Goal: Information Seeking & Learning: Learn about a topic

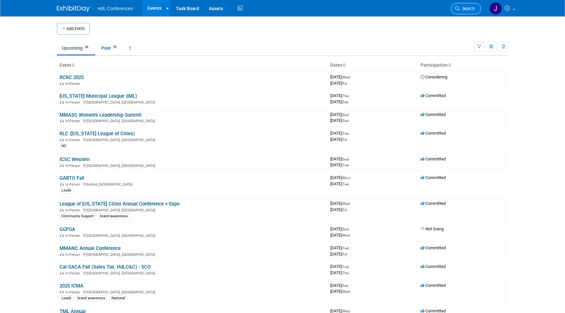
click at [459, 11] on link "Search" at bounding box center [466, 8] width 30 height 11
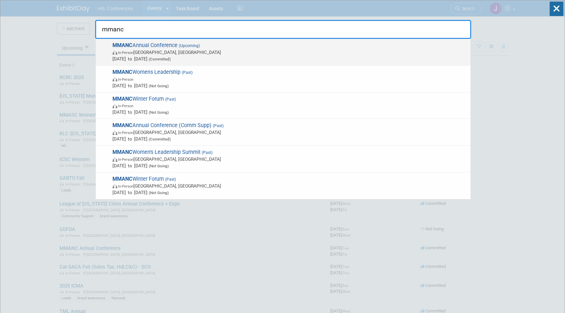
type input "mmanc"
click at [153, 55] on span "In-Person [GEOGRAPHIC_DATA], [GEOGRAPHIC_DATA]" at bounding box center [289, 52] width 355 height 7
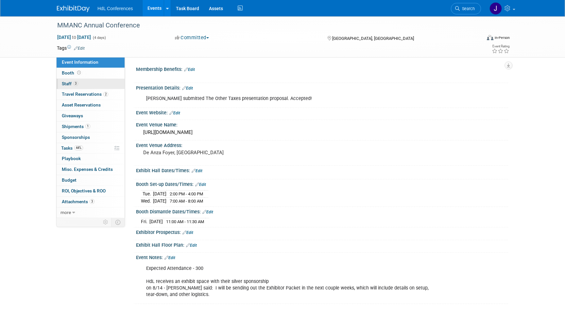
click at [85, 88] on link "3 Staff 3" at bounding box center [91, 84] width 68 height 10
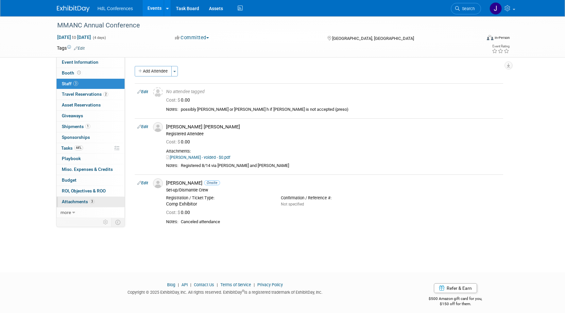
click at [89, 200] on span "Attachments 3" at bounding box center [78, 201] width 33 height 5
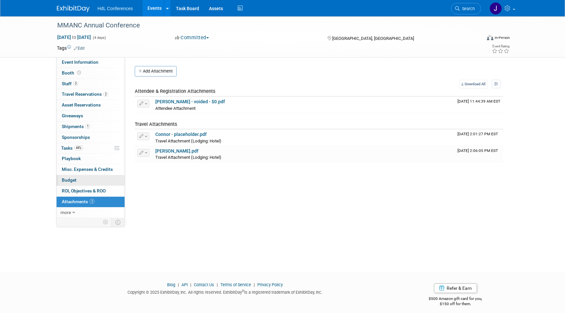
click at [83, 184] on link "Budget" at bounding box center [91, 180] width 68 height 10
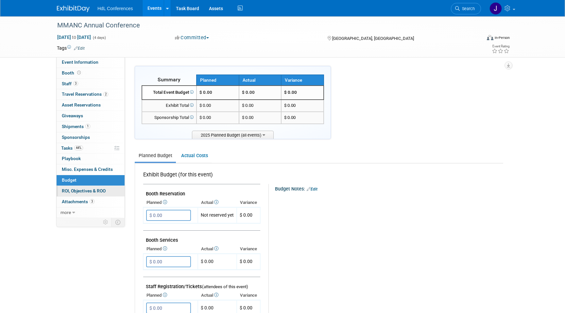
click at [93, 191] on span "ROI, Objectives & ROO 0" at bounding box center [84, 190] width 44 height 5
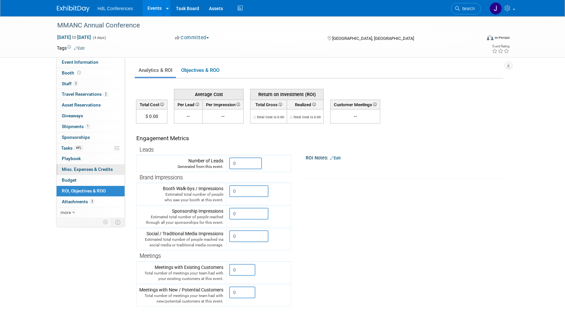
click at [100, 170] on span "Misc. Expenses & Credits 0" at bounding box center [87, 169] width 51 height 5
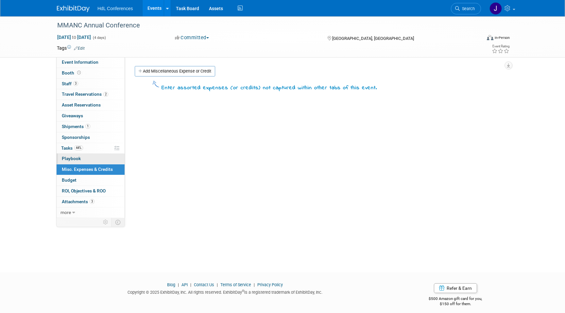
click at [99, 158] on link "0 Playbook 0" at bounding box center [91, 159] width 68 height 10
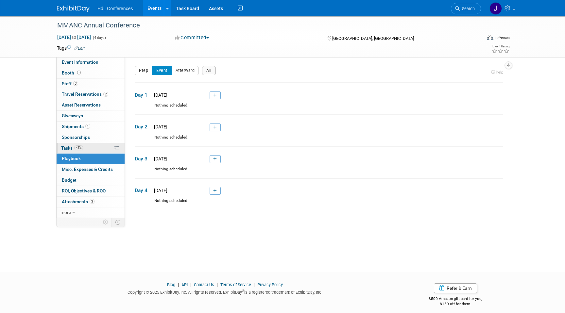
click at [101, 144] on link "44% Tasks 44%" at bounding box center [91, 148] width 68 height 10
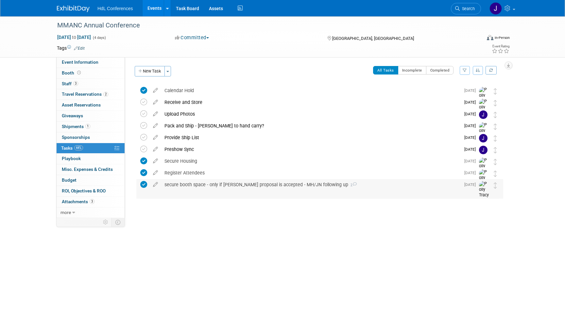
click at [199, 184] on div "secure booth space - only if connors proposal is accepted - MH/JN following up 2" at bounding box center [310, 184] width 299 height 11
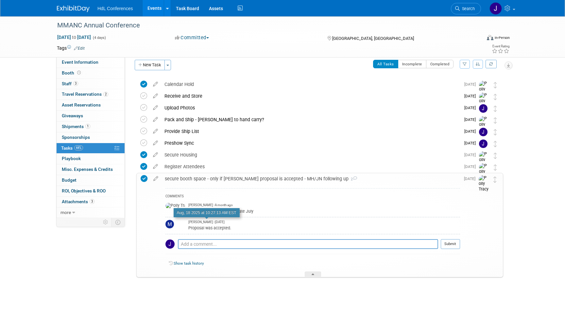
scroll to position [10, 0]
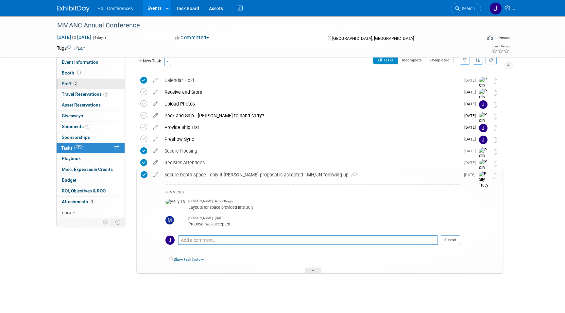
click at [98, 86] on link "3 Staff 3" at bounding box center [91, 84] width 68 height 10
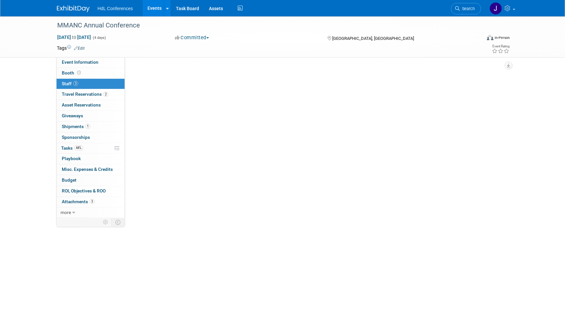
scroll to position [0, 0]
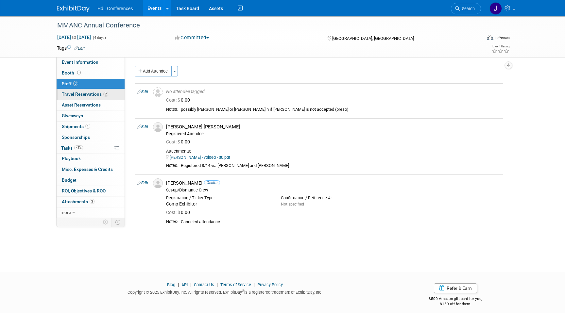
click at [104, 96] on span "2" at bounding box center [105, 94] width 5 height 5
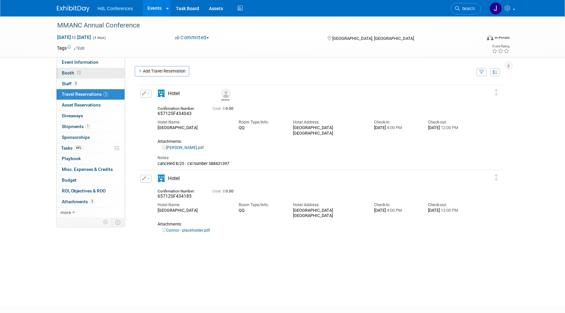
click at [99, 73] on link "Booth" at bounding box center [91, 73] width 68 height 10
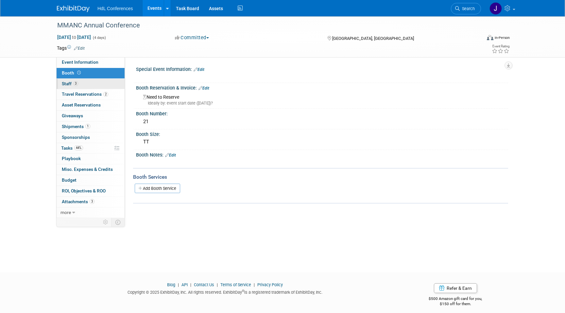
click at [86, 89] on link "3 Staff 3" at bounding box center [91, 84] width 68 height 10
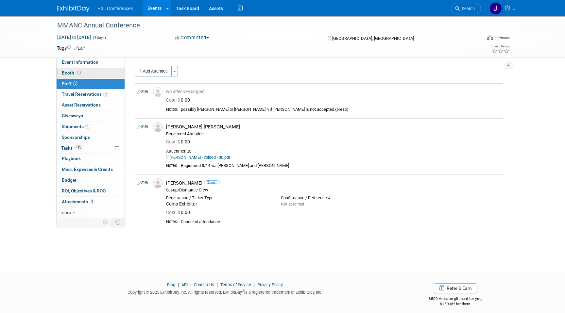
click at [102, 68] on link "Booth" at bounding box center [91, 73] width 68 height 10
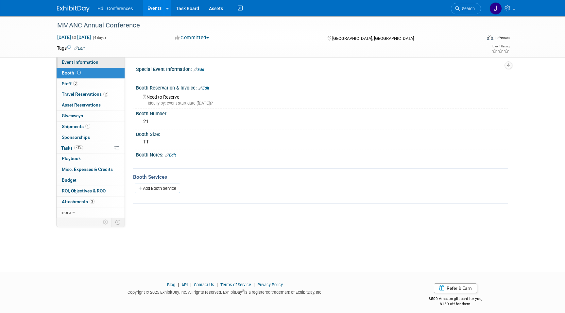
click at [106, 65] on link "Event Information" at bounding box center [91, 62] width 68 height 10
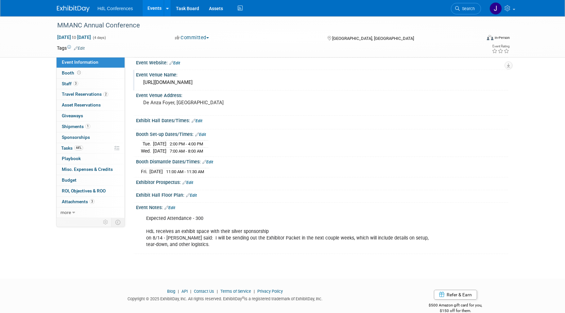
scroll to position [61, 0]
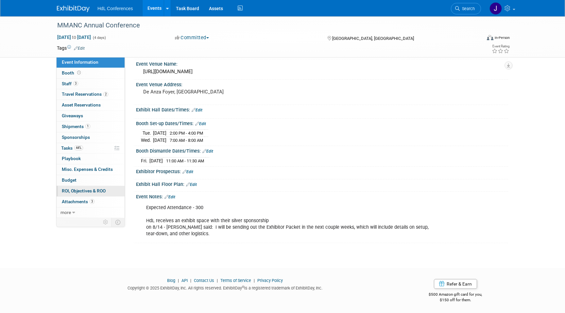
click at [89, 191] on span "ROI, Objectives & ROO 0" at bounding box center [84, 190] width 44 height 5
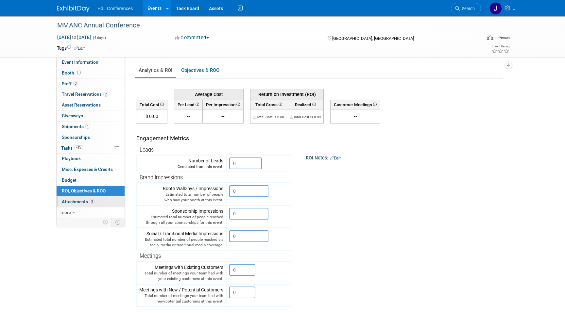
click at [93, 197] on link "3 Attachments 3" at bounding box center [91, 202] width 68 height 10
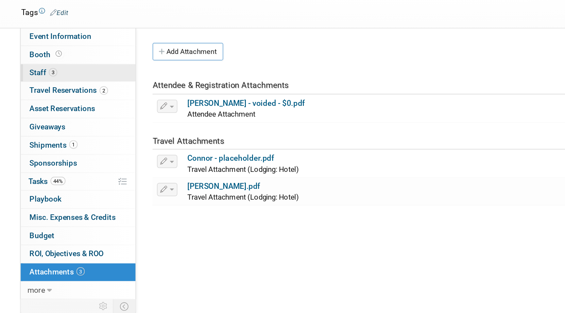
click at [77, 84] on span "3" at bounding box center [75, 83] width 5 height 5
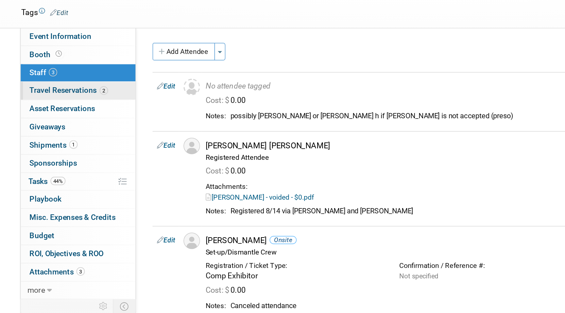
click at [83, 92] on span "Travel Reservations 2" at bounding box center [85, 93] width 46 height 5
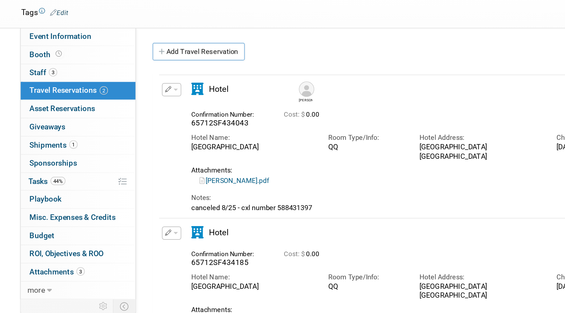
click at [90, 68] on div "Event Information Event Info Booth Booth 3 Staff 3 Staff 2 Travel Reservations …" at bounding box center [90, 137] width 69 height 161
click at [87, 76] on link "Booth" at bounding box center [91, 73] width 68 height 10
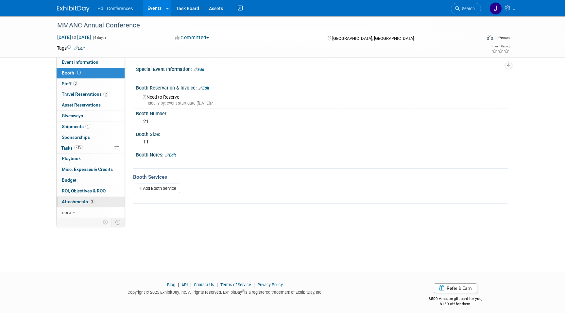
click at [87, 199] on span "Attachments 3" at bounding box center [78, 201] width 33 height 5
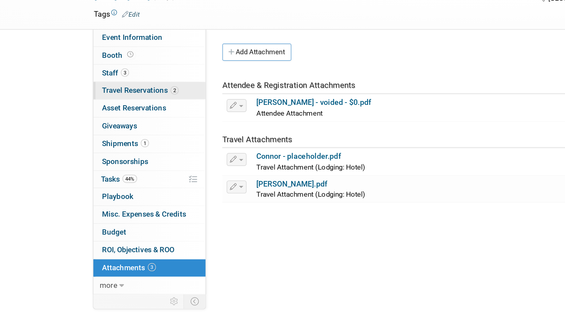
click at [92, 94] on span "Travel Reservations 2" at bounding box center [85, 93] width 46 height 5
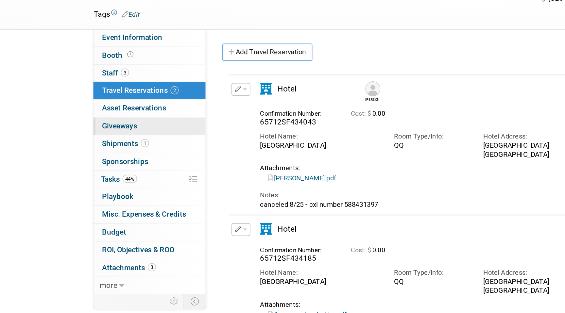
click at [87, 121] on link "0 Giveaways 0" at bounding box center [91, 116] width 68 height 10
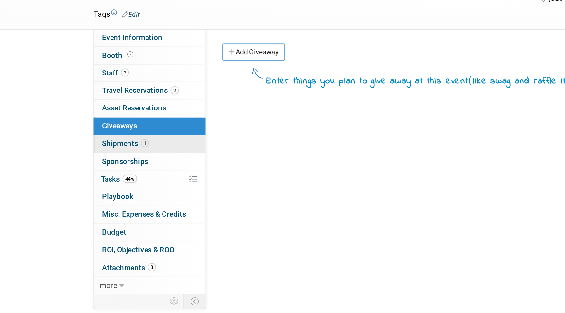
click at [89, 127] on span "1" at bounding box center [87, 126] width 5 height 5
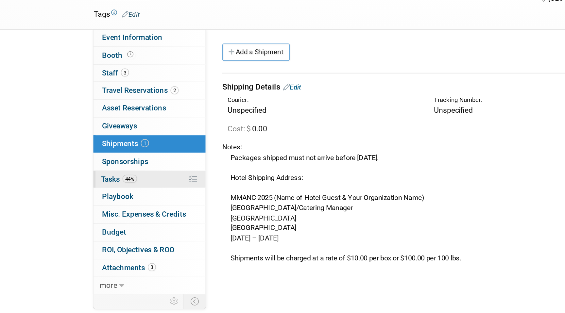
click at [90, 151] on link "44% Tasks 44%" at bounding box center [91, 148] width 68 height 10
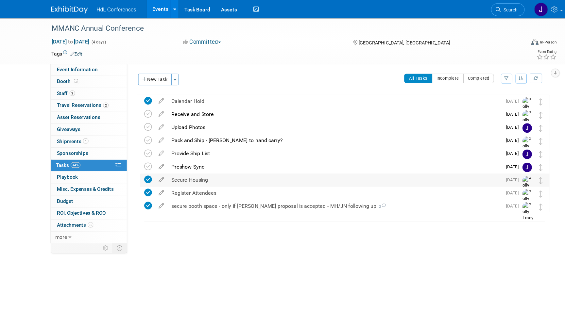
click at [215, 158] on div "Secure Housing" at bounding box center [310, 161] width 299 height 11
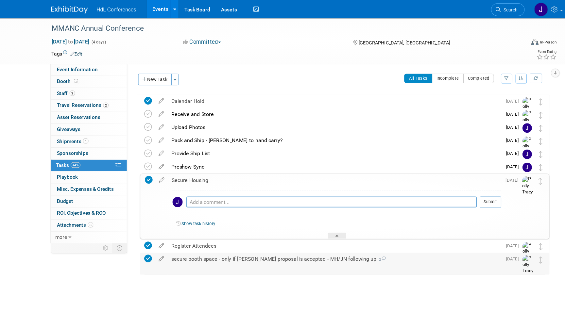
click at [206, 232] on div "secure booth space - only if connors proposal is accepted - MH/JN following up 2" at bounding box center [310, 231] width 299 height 11
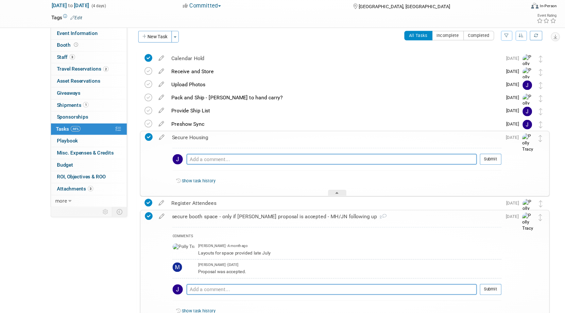
scroll to position [7, 0]
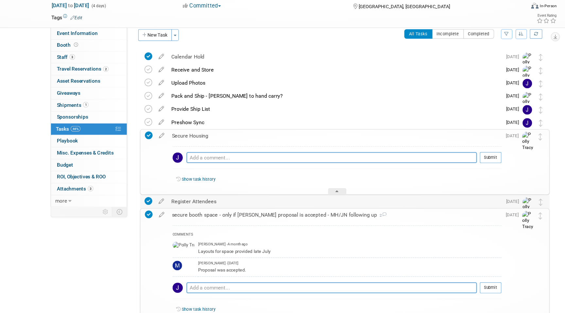
click at [219, 214] on div "Register Attendees" at bounding box center [310, 212] width 299 height 11
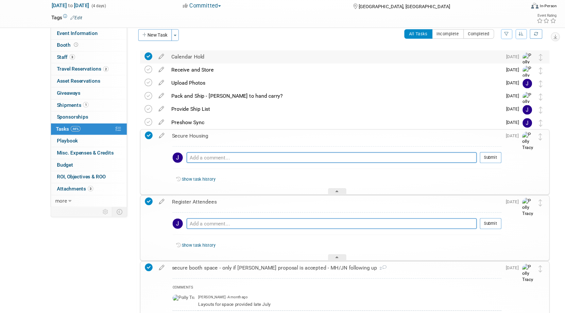
click at [221, 84] on div "Calendar Hold" at bounding box center [310, 83] width 299 height 11
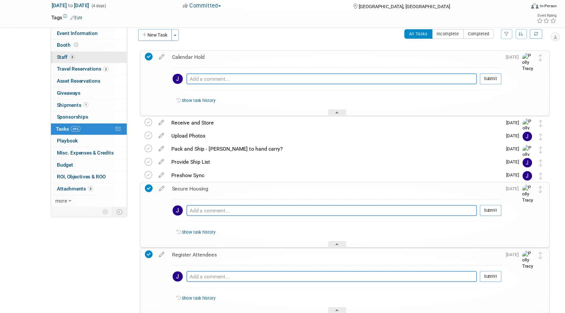
click at [81, 85] on link "3 Staff 3" at bounding box center [91, 84] width 68 height 10
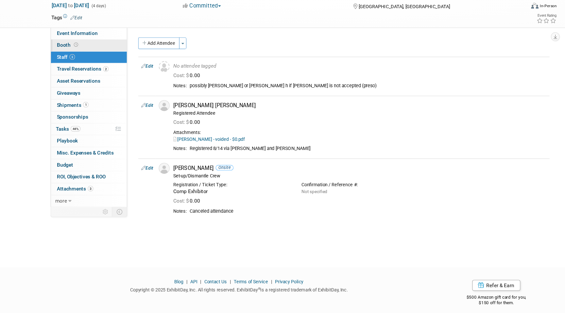
click at [97, 72] on link "Booth" at bounding box center [91, 73] width 68 height 10
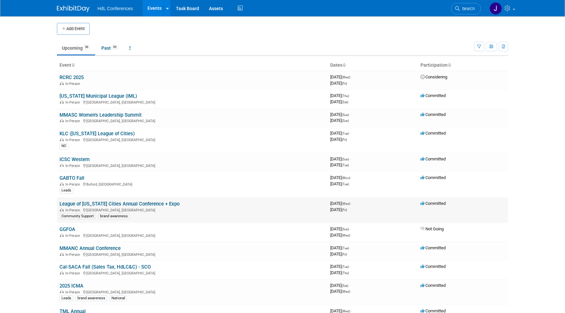
click at [87, 205] on link "League of [US_STATE] Cities Annual Conference + Expo" at bounding box center [119, 204] width 120 height 6
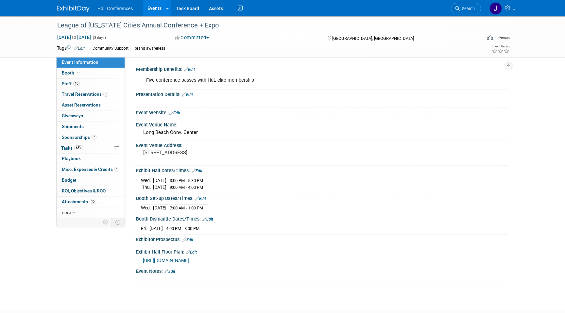
click at [171, 269] on link "Edit" at bounding box center [169, 271] width 11 height 5
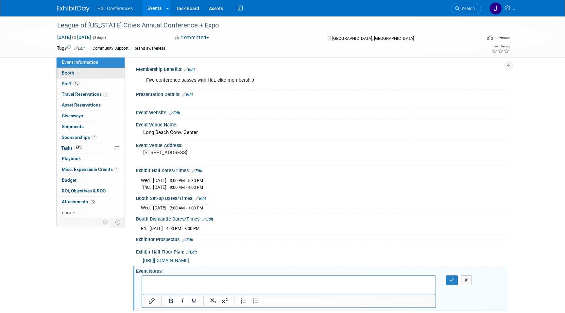
click at [91, 74] on link "Booth" at bounding box center [91, 73] width 68 height 10
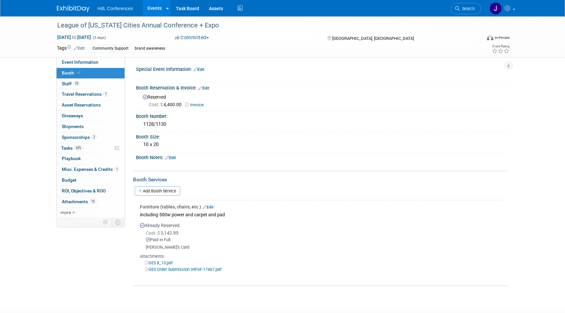
click at [167, 262] on link "GES 8_13.pdf" at bounding box center [159, 262] width 28 height 5
click at [174, 158] on link "Edit" at bounding box center [170, 158] width 11 height 5
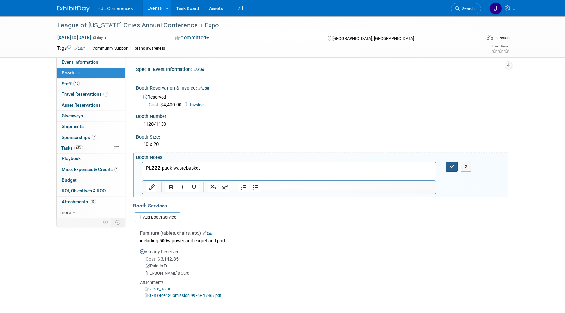
click at [447, 164] on button "button" at bounding box center [452, 166] width 12 height 9
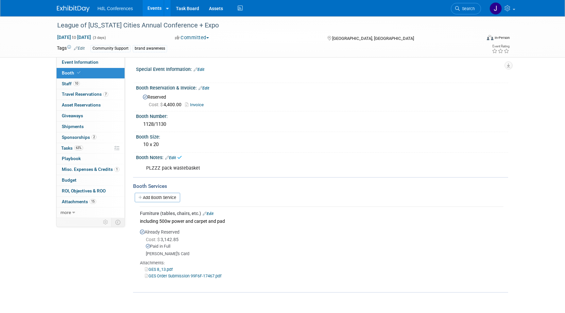
click at [81, 12] on div "HdL Conferences Events Add Event Bulk Upload Events Shareable Event Boards Rece…" at bounding box center [282, 8] width 451 height 16
click at [469, 10] on span "Search" at bounding box center [466, 8] width 15 height 5
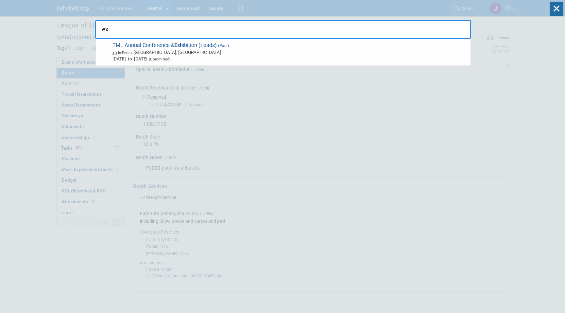
type input "e"
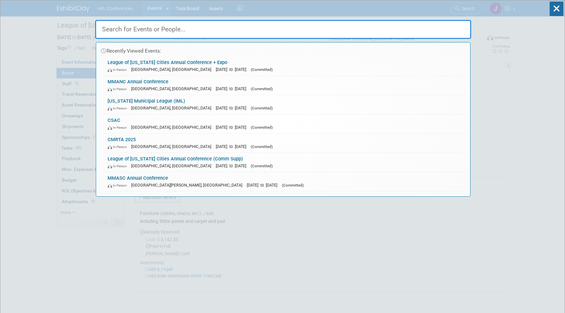
drag, startPoint x: 5, startPoint y: 94, endPoint x: 5, endPoint y: 88, distance: 6.5
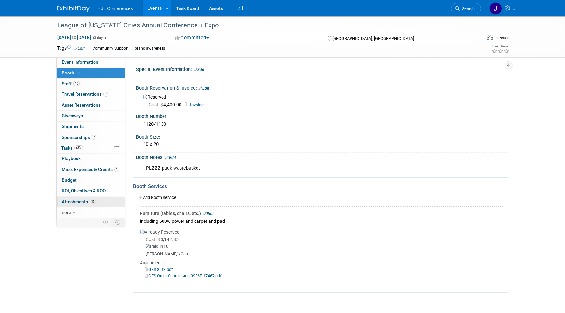
click at [67, 203] on span "Attachments 15" at bounding box center [79, 201] width 34 height 5
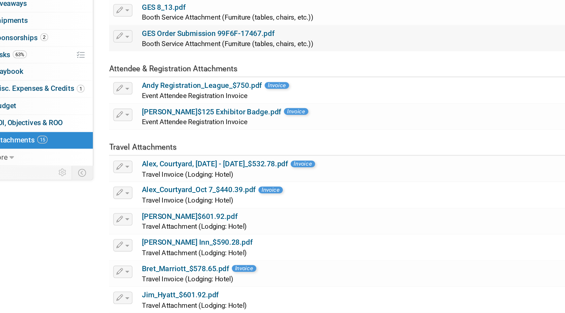
click at [199, 137] on link "GES Order Submission 99F6F-17467.pdf" at bounding box center [196, 134] width 83 height 5
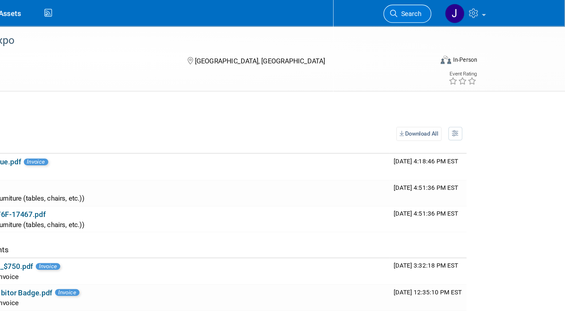
click at [472, 10] on span "Search" at bounding box center [466, 8] width 15 height 5
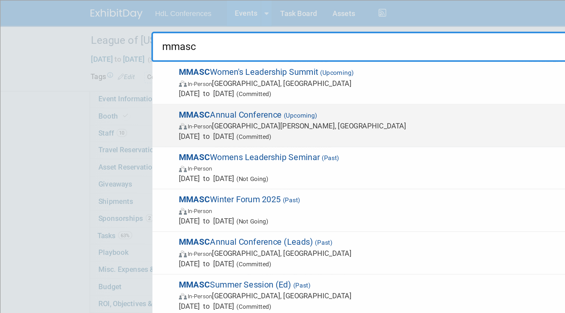
type input "mmasc"
click at [168, 74] on span "MMASC Annual Conference (Upcoming) In-Person Indian Wells, CA Nov 12, 2025 to N…" at bounding box center [288, 79] width 356 height 20
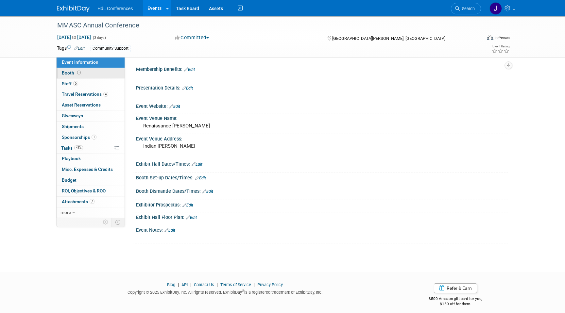
click at [85, 75] on link "Booth" at bounding box center [91, 73] width 68 height 10
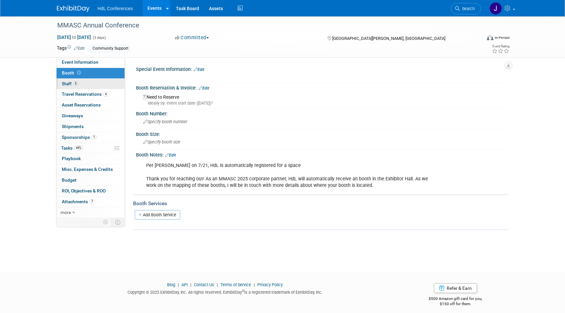
click at [90, 83] on link "5 Staff 5" at bounding box center [91, 84] width 68 height 10
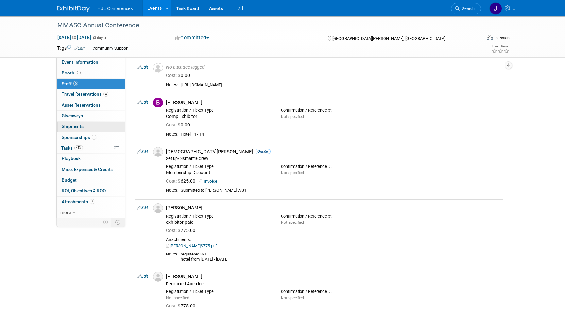
scroll to position [15, 0]
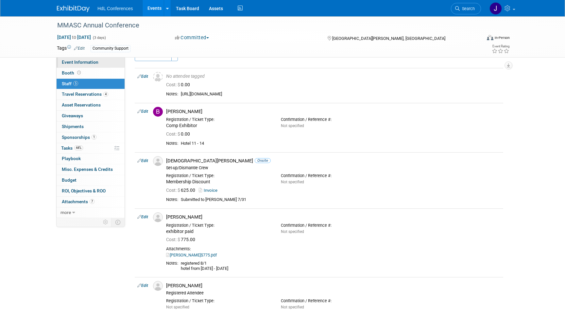
click at [100, 60] on link "Event Information" at bounding box center [91, 62] width 68 height 10
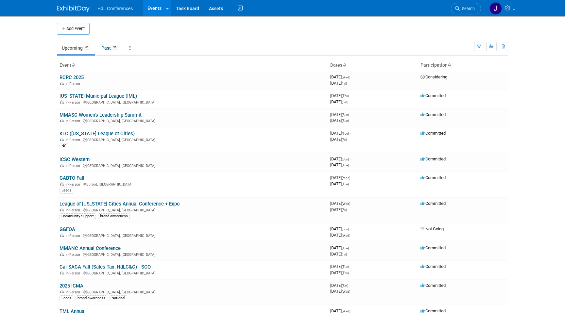
click at [480, 6] on ul "Search" at bounding box center [468, 8] width 35 height 16
click at [465, 11] on link "Search" at bounding box center [466, 8] width 30 height 11
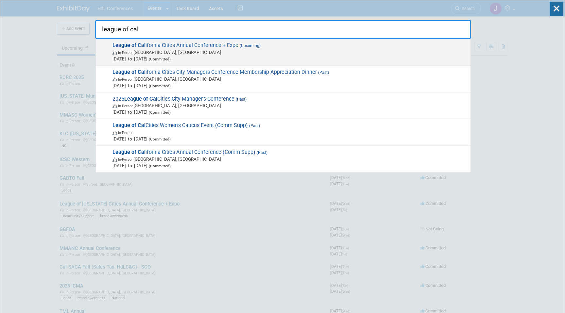
type input "league of cal"
click at [163, 45] on span "League of Cal ifornia Cities Annual Conference + Expo (Upcoming) In-Person Long…" at bounding box center [288, 52] width 356 height 20
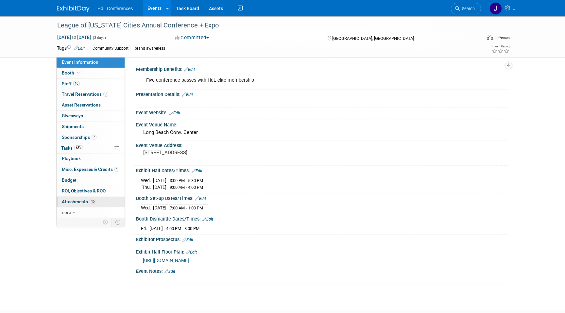
click at [98, 205] on link "15 Attachments 15" at bounding box center [91, 202] width 68 height 10
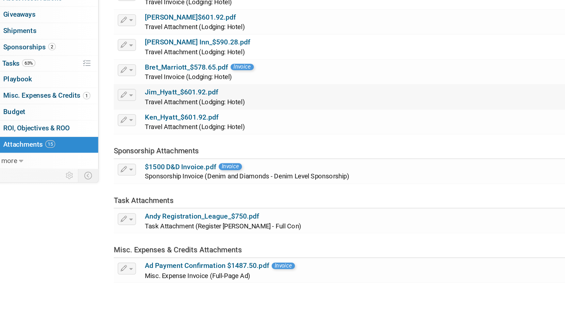
scroll to position [145, 0]
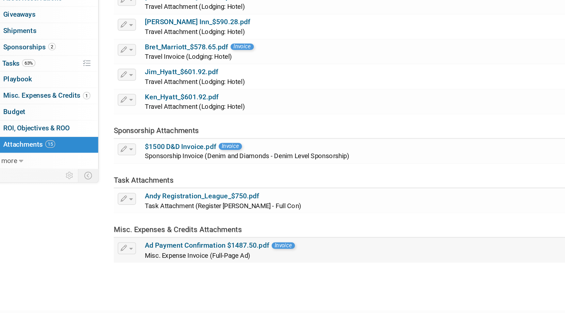
click at [205, 266] on link "Ad Payment Confirmation $1487.50.pdf" at bounding box center [196, 268] width 82 height 5
